Goal: Navigation & Orientation: Find specific page/section

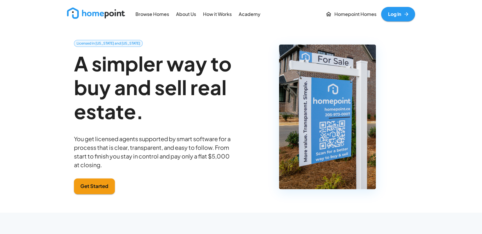
click at [399, 13] on link "Log In" at bounding box center [398, 14] width 34 height 14
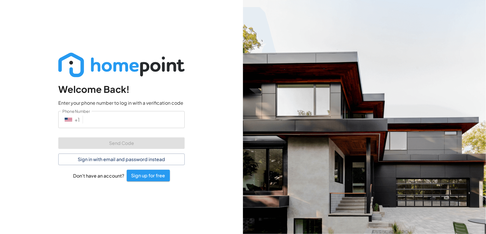
click at [112, 119] on input "Phone Number" at bounding box center [134, 119] width 99 height 17
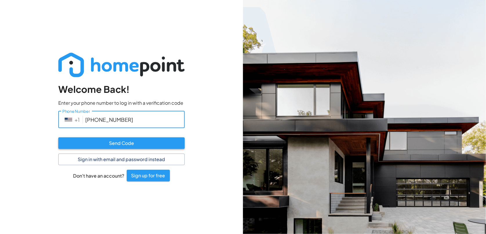
type input "[PHONE_NUMBER]"
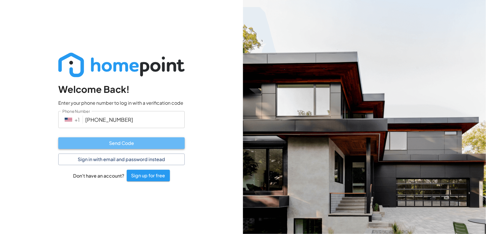
click at [135, 144] on button "Send Code" at bounding box center [121, 144] width 126 height 12
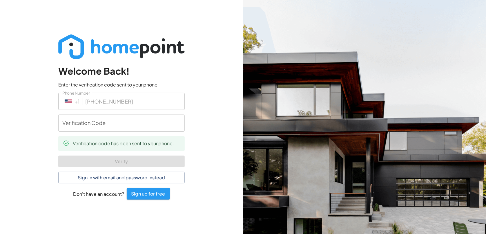
click at [131, 122] on input "Verification Code" at bounding box center [121, 123] width 126 height 17
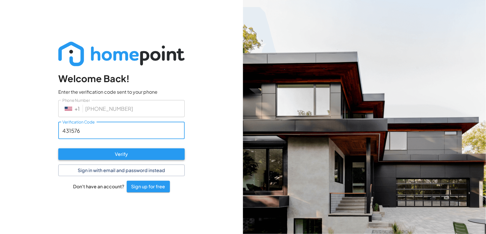
type input "431576"
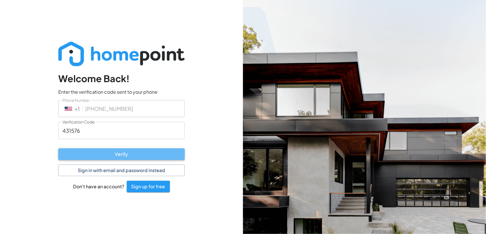
click at [128, 152] on button "Verify" at bounding box center [121, 155] width 126 height 12
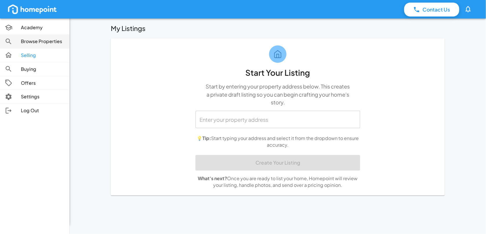
click at [34, 43] on p "Browse Properties" at bounding box center [43, 41] width 44 height 7
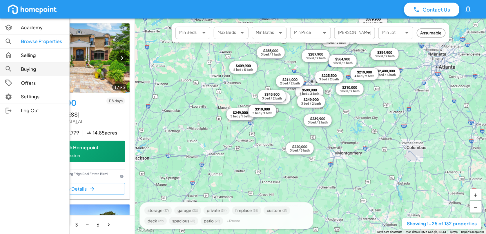
click at [34, 70] on p "Buying" at bounding box center [43, 69] width 44 height 7
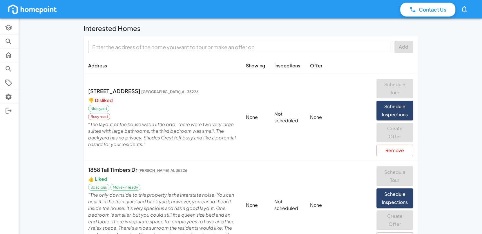
scroll to position [29, 0]
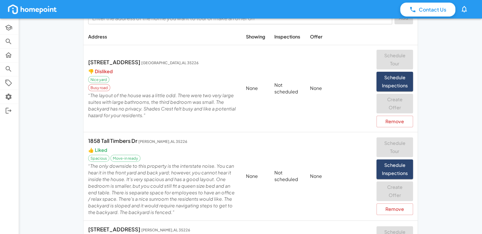
drag, startPoint x: 139, startPoint y: 63, endPoint x: 88, endPoint y: 61, distance: 51.0
click at [88, 61] on p "[STREET_ADDRESS]" at bounding box center [162, 62] width 149 height 8
copy p "[STREET_ADDRESS]"
